Goal: Task Accomplishment & Management: Manage account settings

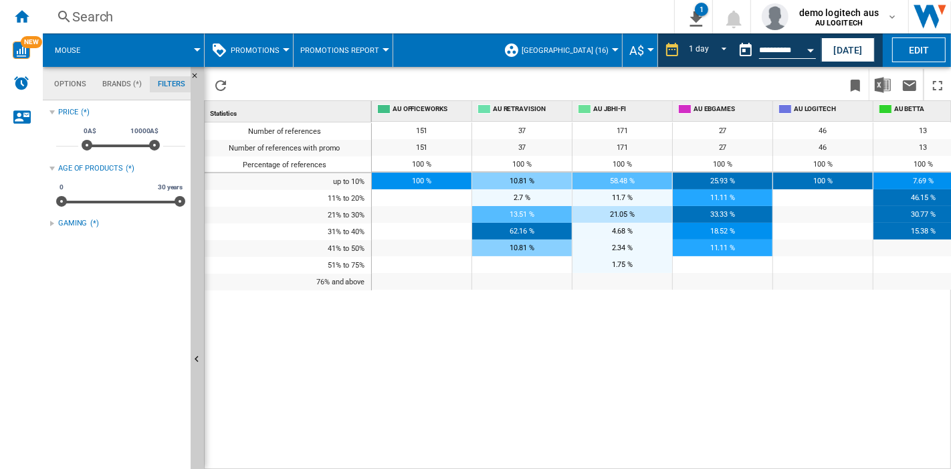
scroll to position [0, 850]
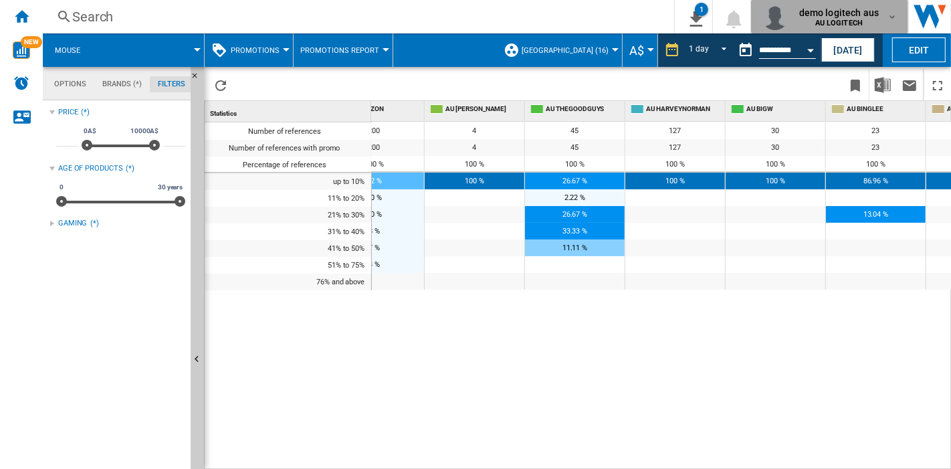
click at [842, 16] on span "demo logitech aus" at bounding box center [839, 12] width 80 height 13
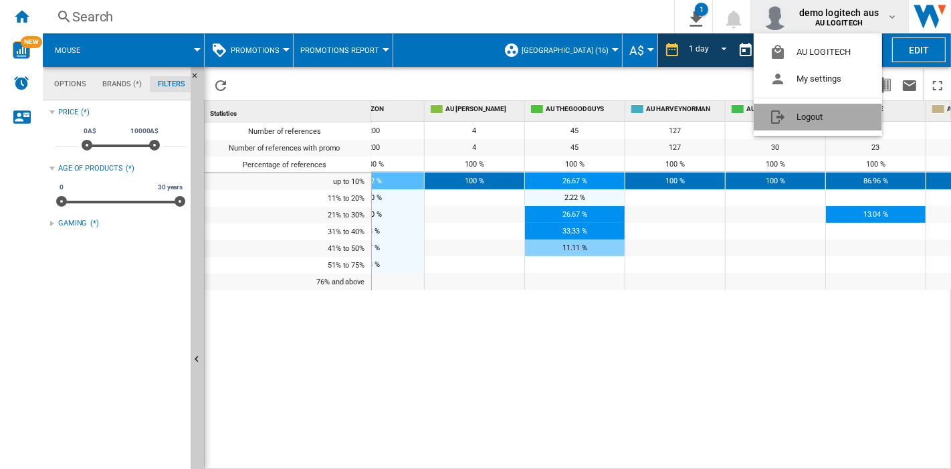
click at [804, 116] on button "Logout" at bounding box center [817, 117] width 128 height 27
